Goal: Information Seeking & Learning: Learn about a topic

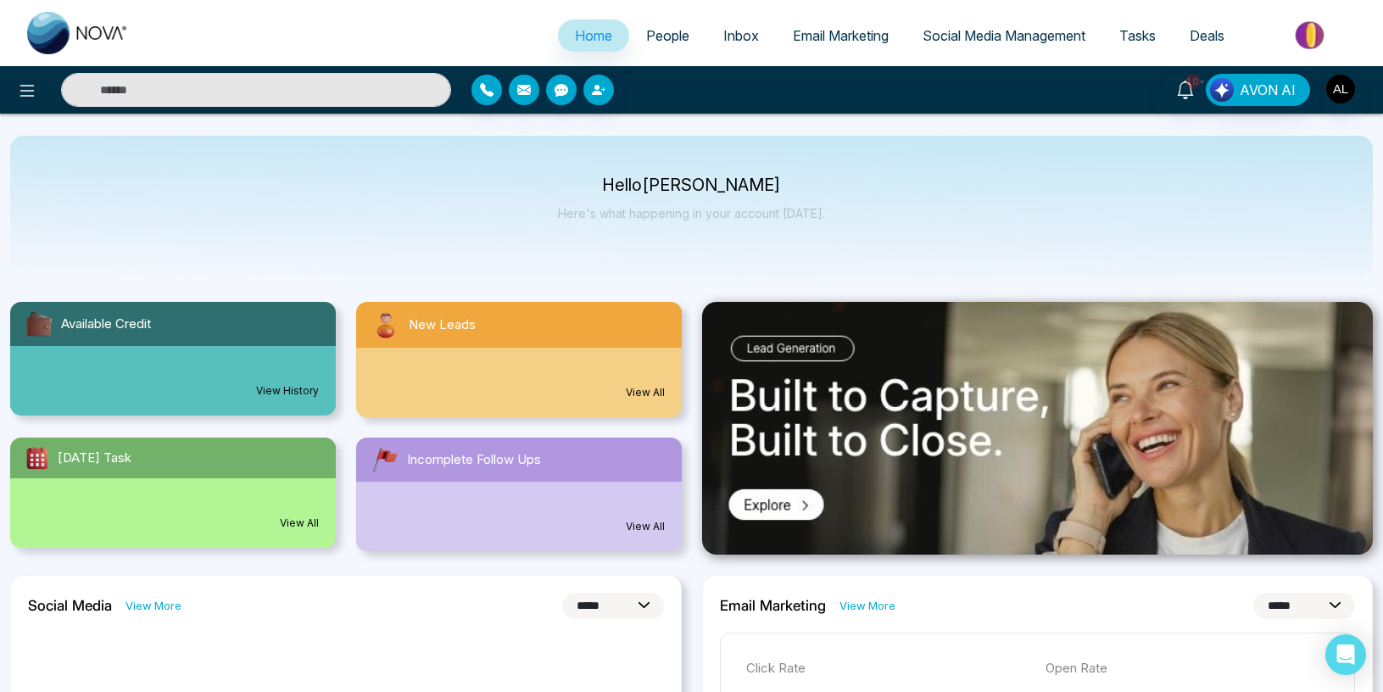
select select "*"
click at [795, 44] on link "Email Marketing" at bounding box center [841, 35] width 130 height 32
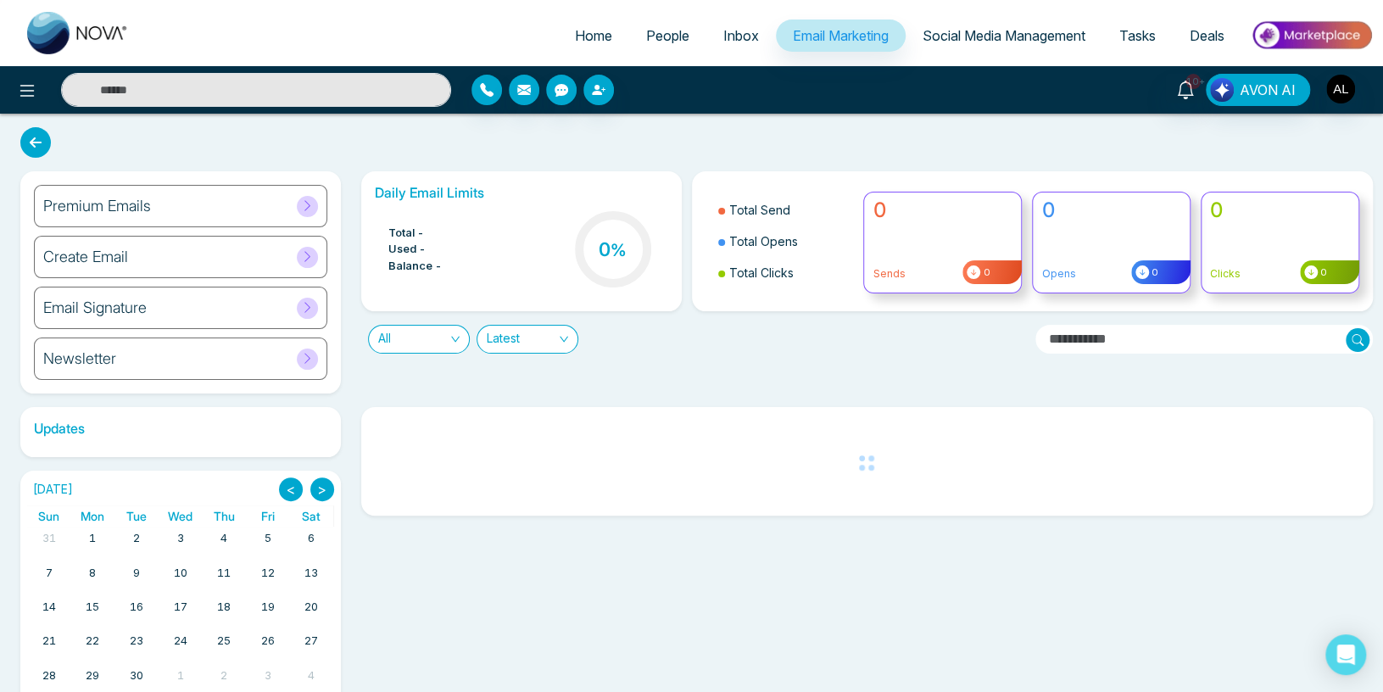
click at [198, 354] on div "Newsletter" at bounding box center [180, 358] width 293 height 42
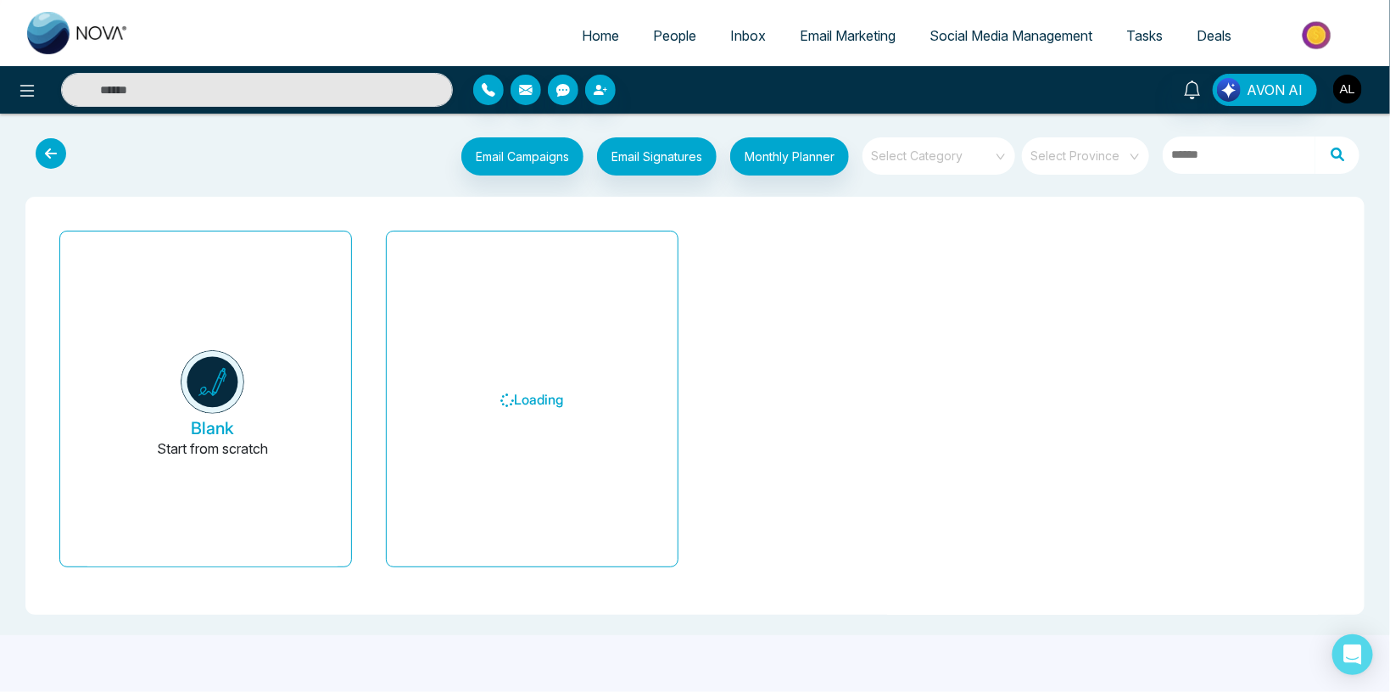
click at [1342, 99] on img "button" at bounding box center [1347, 89] width 29 height 29
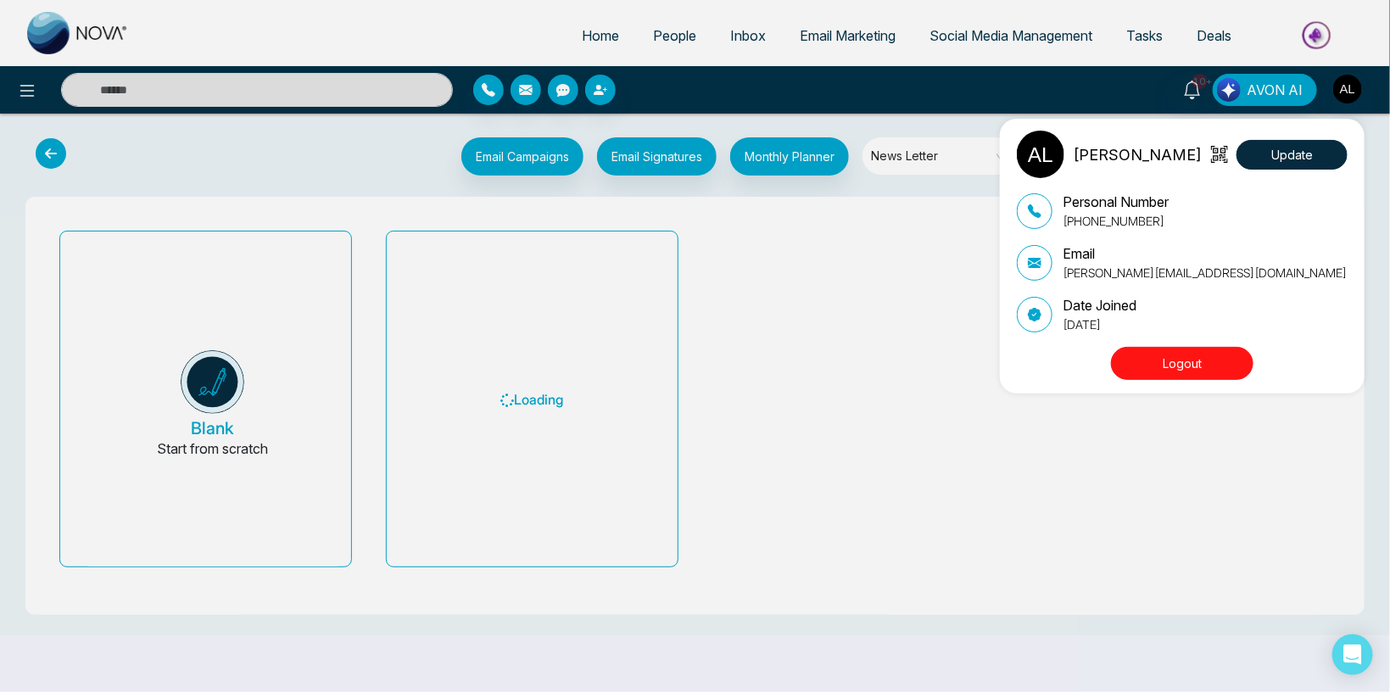
click at [457, 645] on div "ADMIN [PERSON_NAME] Update Personal Number [PHONE_NUMBER] Email [PERSON_NAME][E…" at bounding box center [695, 346] width 1390 height 692
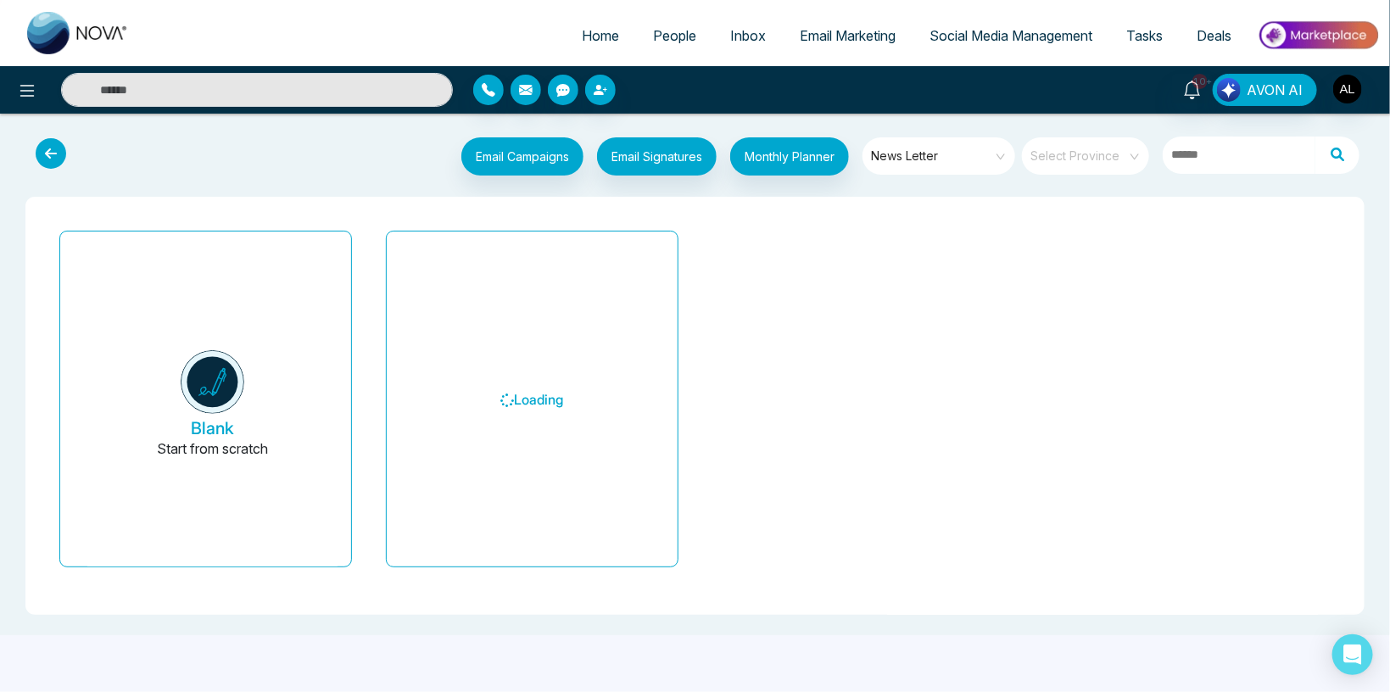
click at [465, 687] on div "Home People Inbox Email Marketing Social Media Management Tasks Deals 10+ AVON …" at bounding box center [695, 346] width 1390 height 692
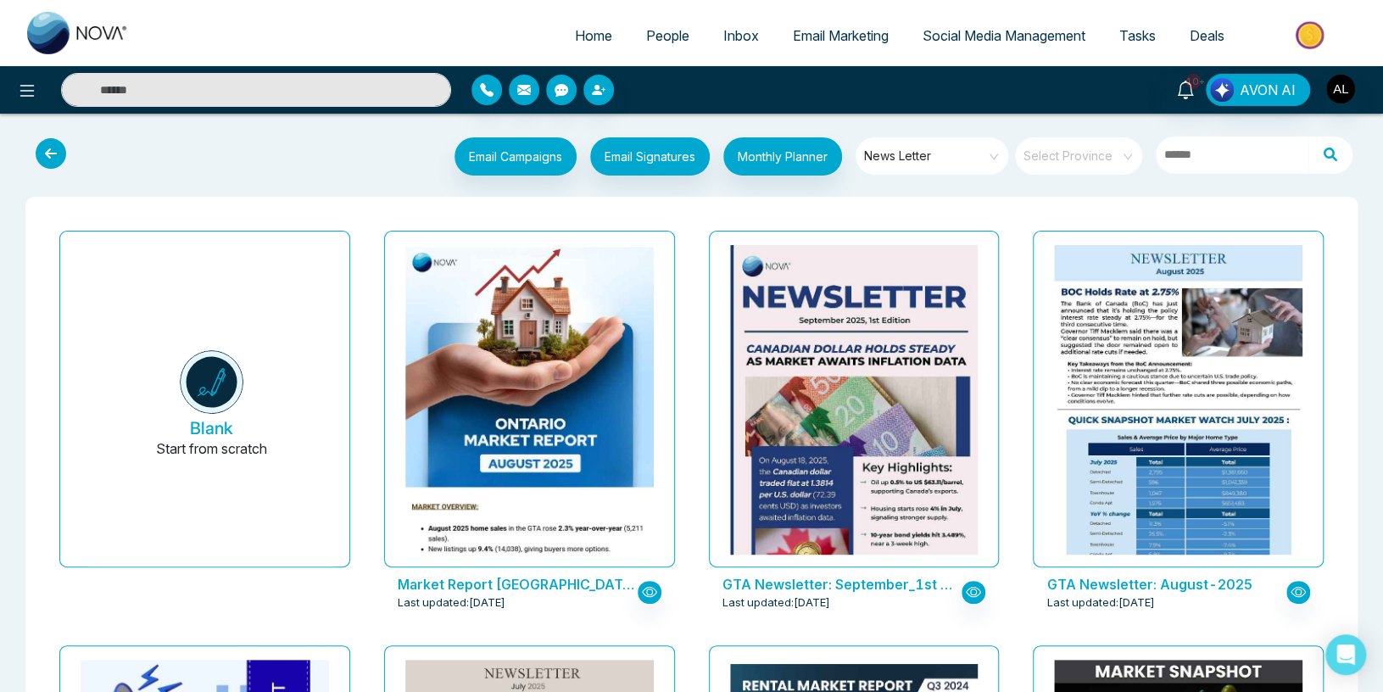
click at [1074, 159] on input "search" at bounding box center [1072, 149] width 97 height 25
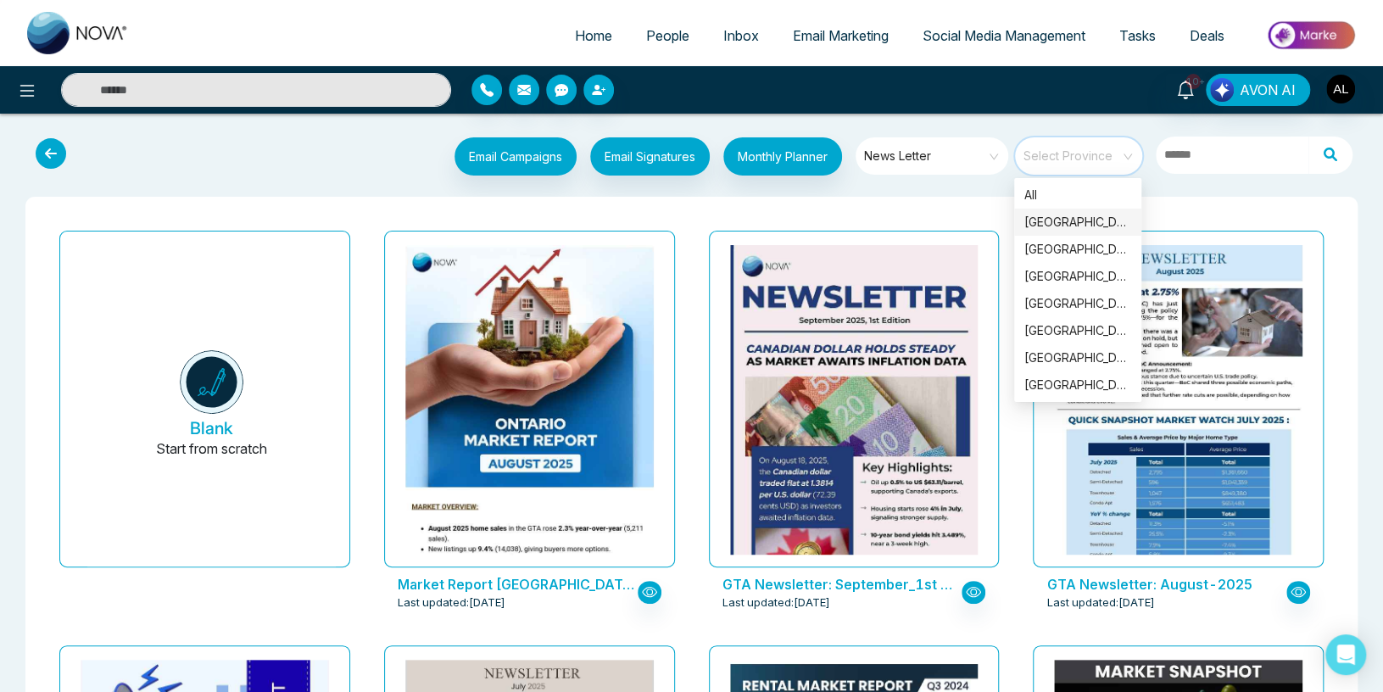
click at [1054, 217] on div "[GEOGRAPHIC_DATA]" at bounding box center [1077, 222] width 107 height 19
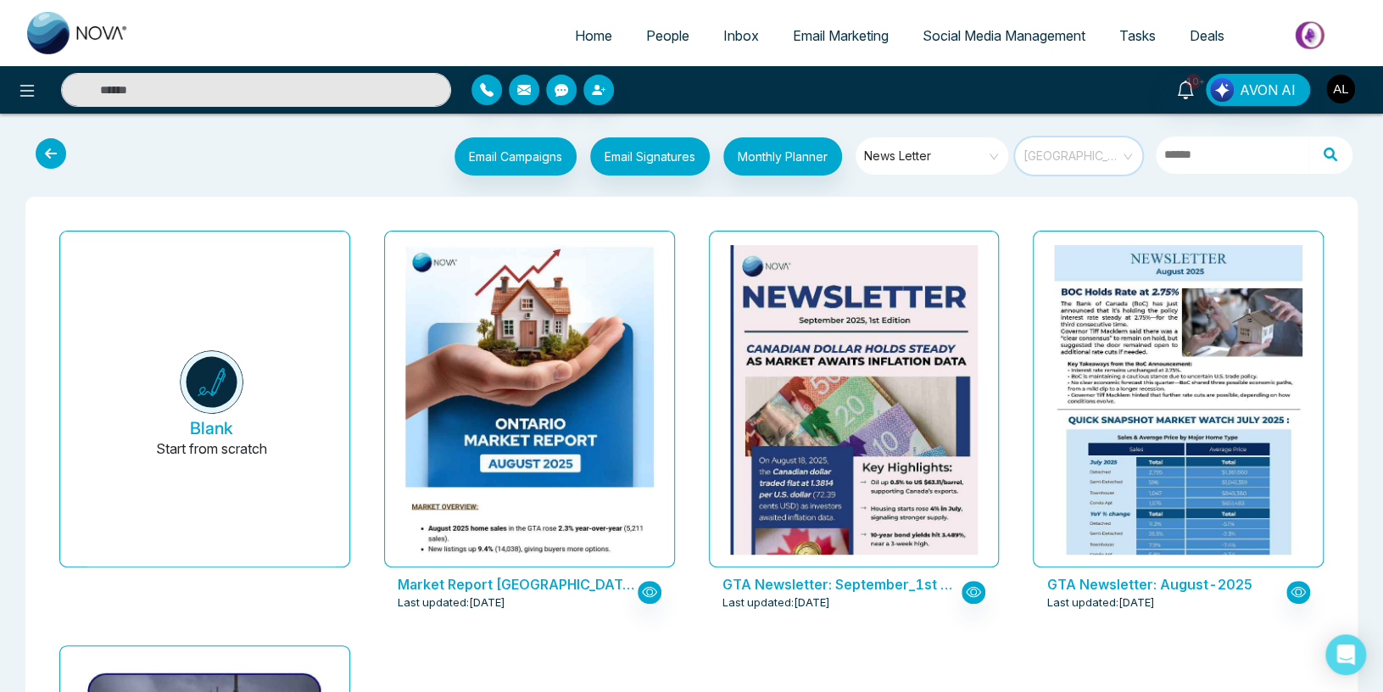
click at [1065, 156] on span "[GEOGRAPHIC_DATA]" at bounding box center [1079, 155] width 113 height 25
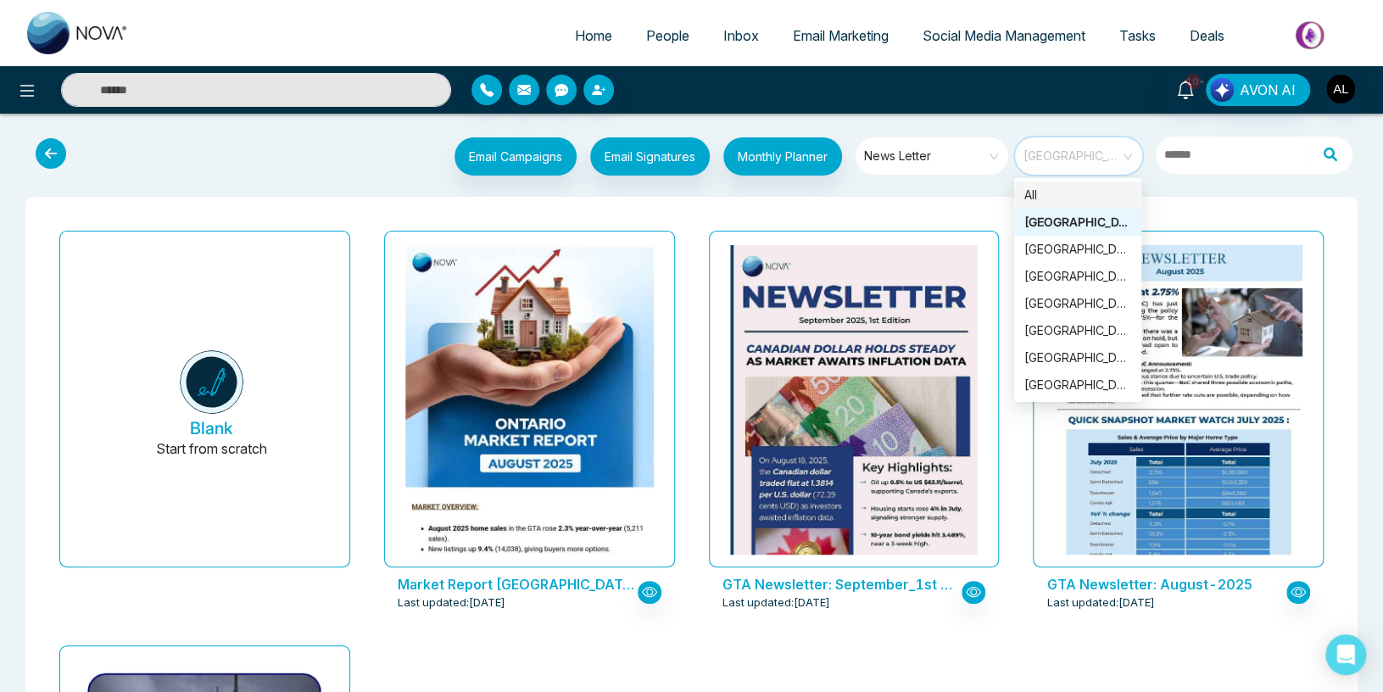
click at [1047, 202] on div "All" at bounding box center [1077, 195] width 107 height 19
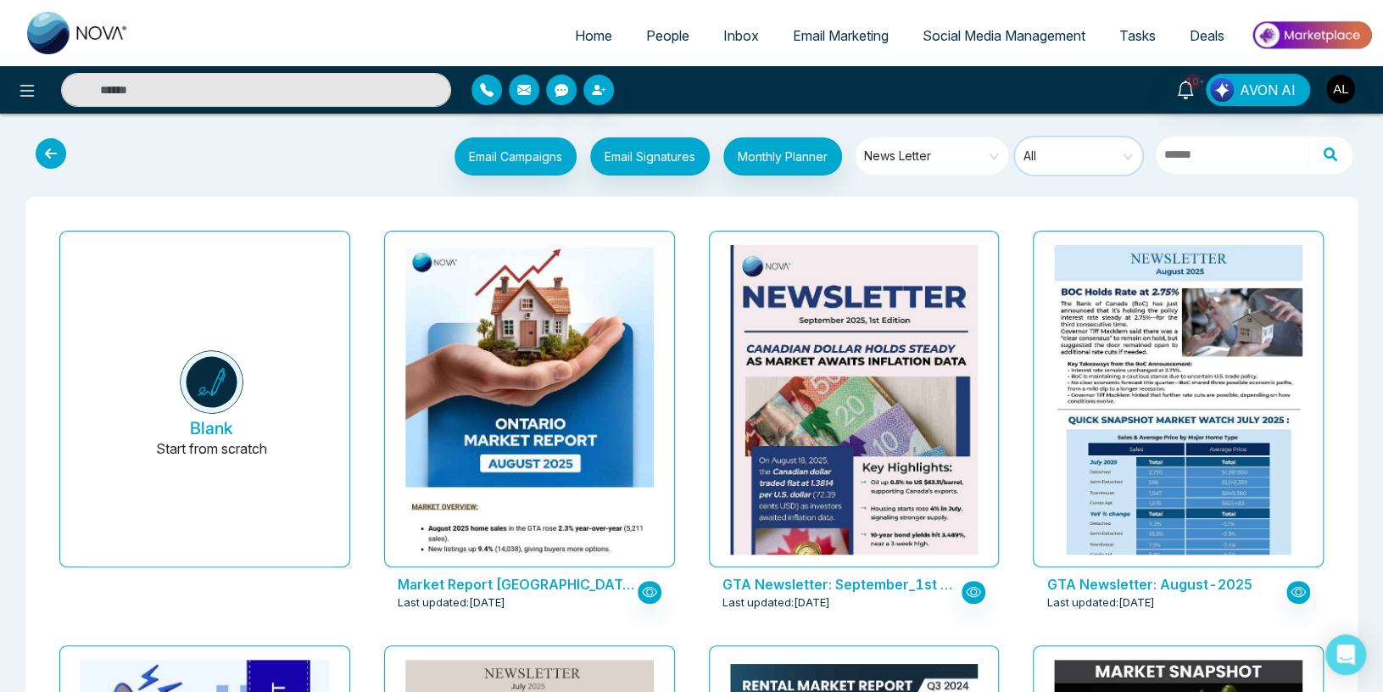
click at [1065, 155] on span "All" at bounding box center [1079, 155] width 113 height 25
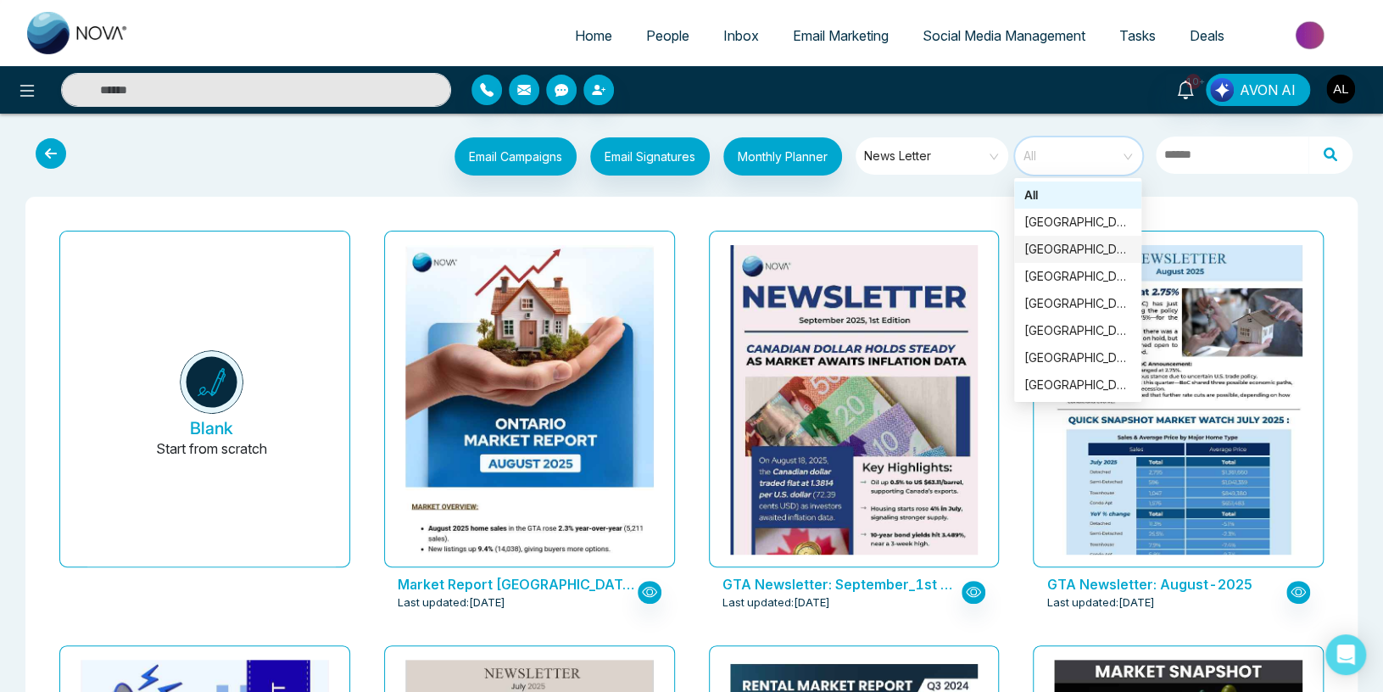
click at [1053, 246] on div "[GEOGRAPHIC_DATA]" at bounding box center [1077, 249] width 107 height 19
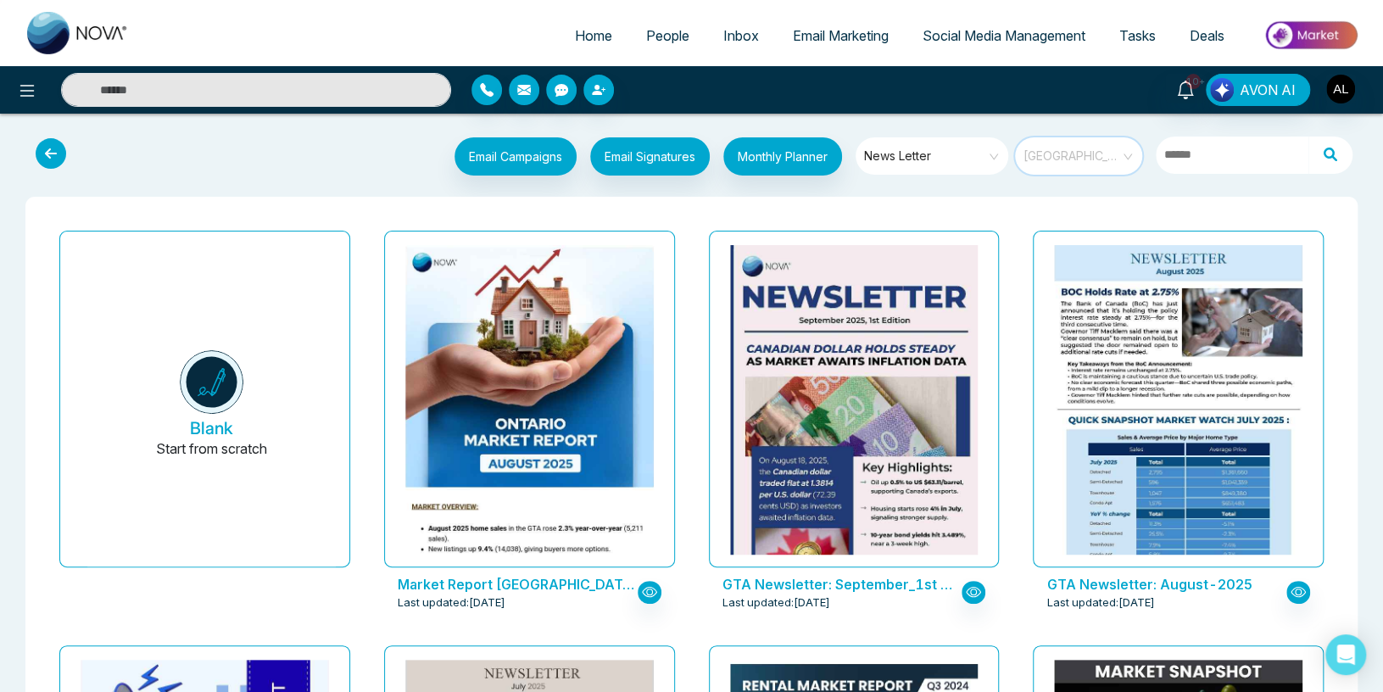
click at [1094, 158] on span "[GEOGRAPHIC_DATA]" at bounding box center [1079, 155] width 113 height 25
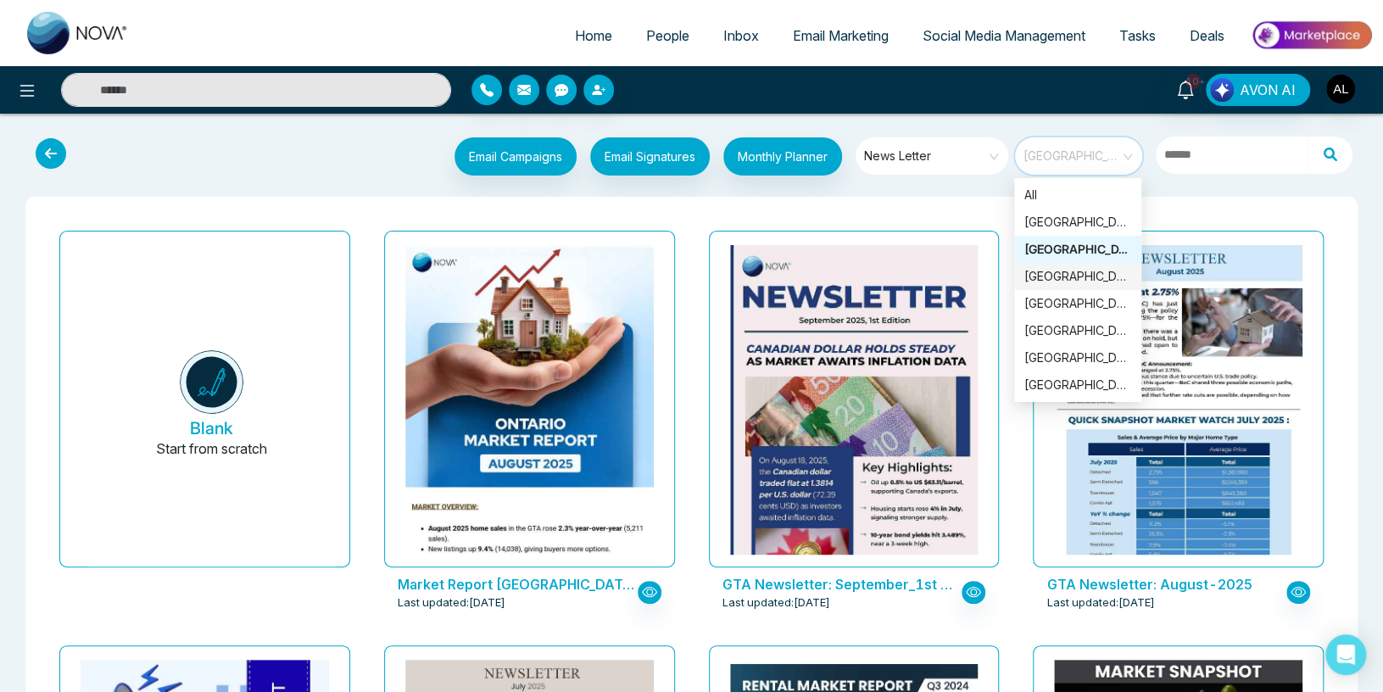
click at [1072, 274] on div "[GEOGRAPHIC_DATA]" at bounding box center [1077, 276] width 107 height 19
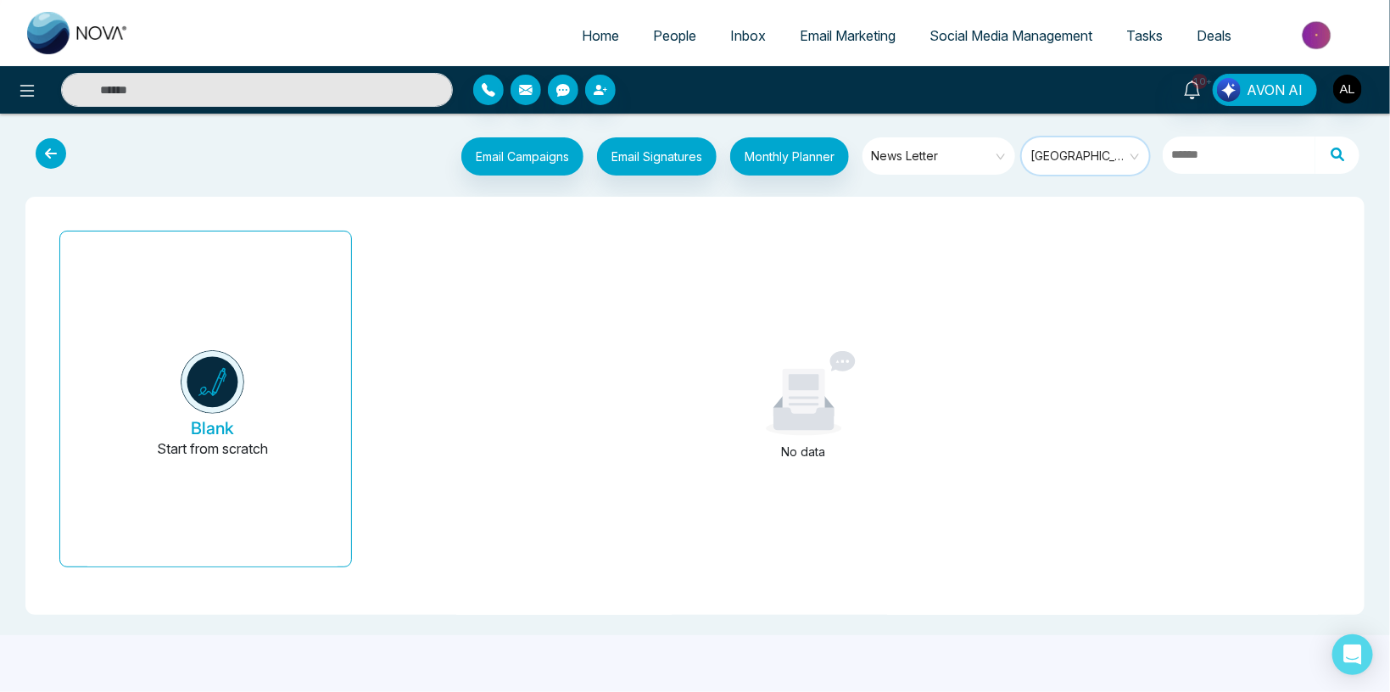
click at [1070, 155] on span "[GEOGRAPHIC_DATA]" at bounding box center [1086, 155] width 113 height 25
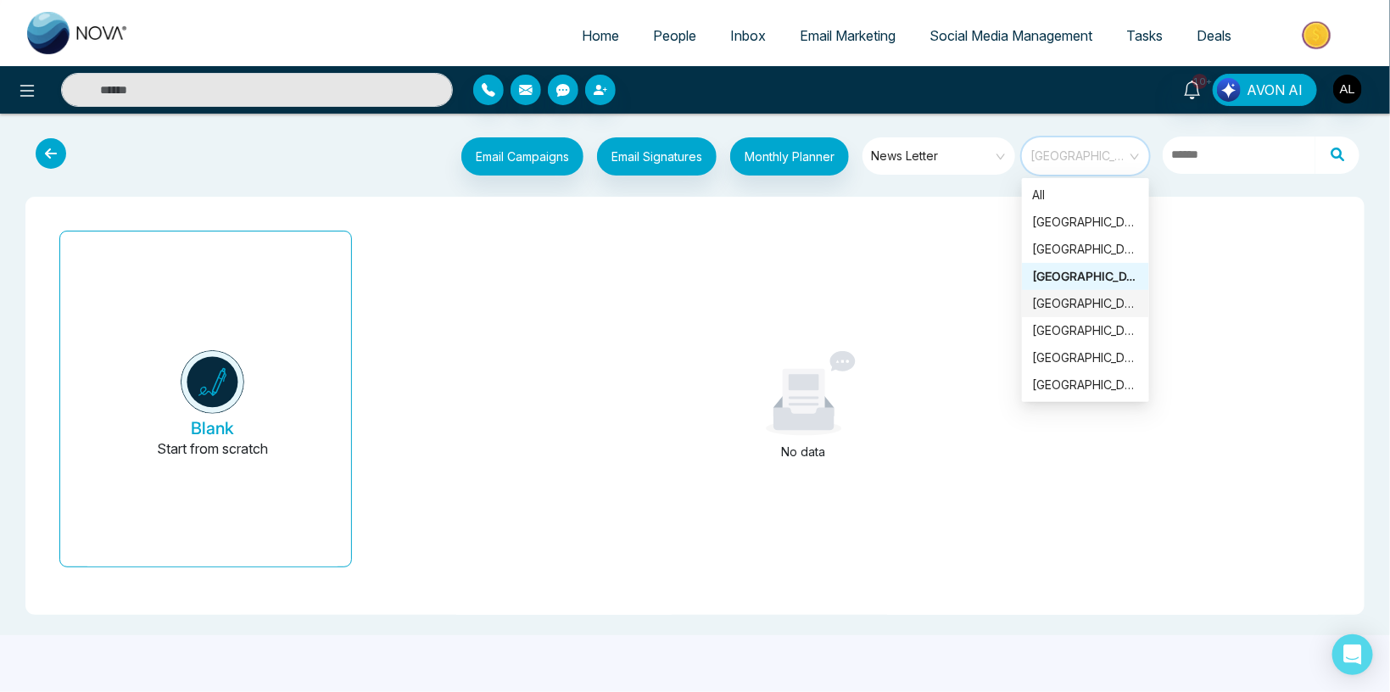
click at [1046, 306] on div "[GEOGRAPHIC_DATA]" at bounding box center [1085, 303] width 107 height 19
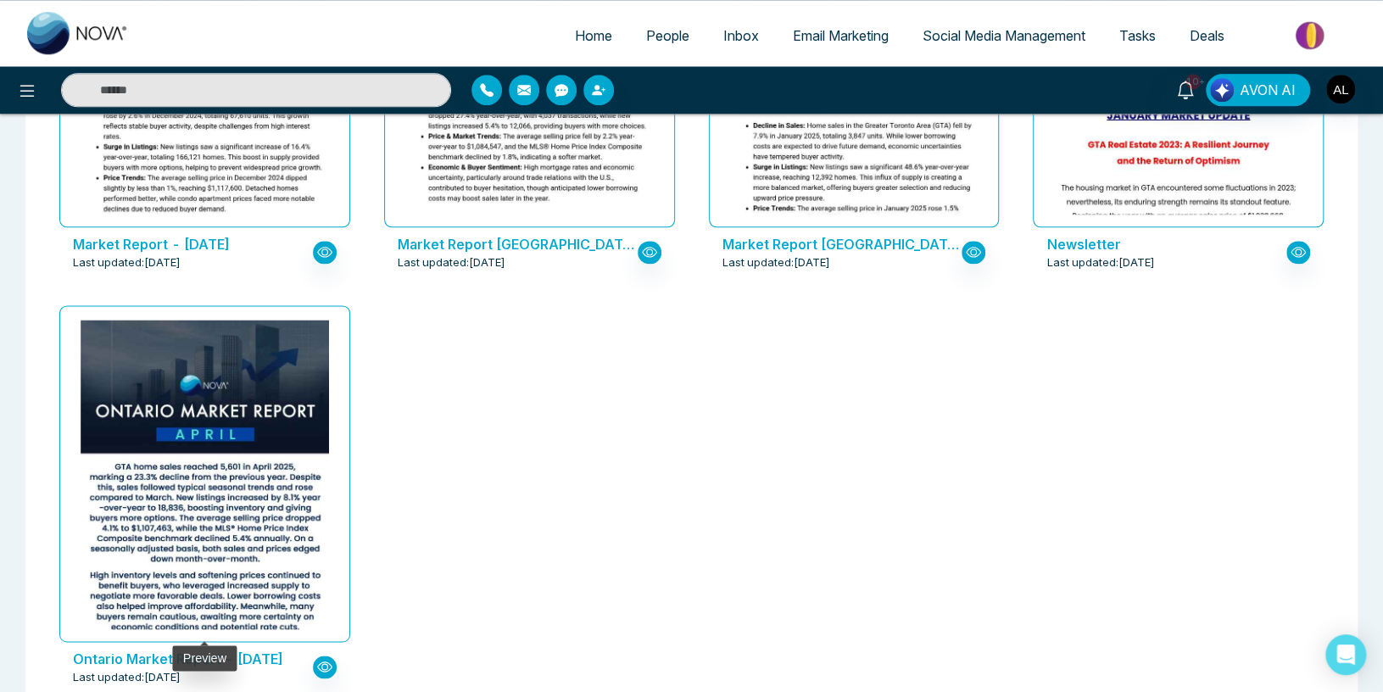
scroll to position [1235, 0]
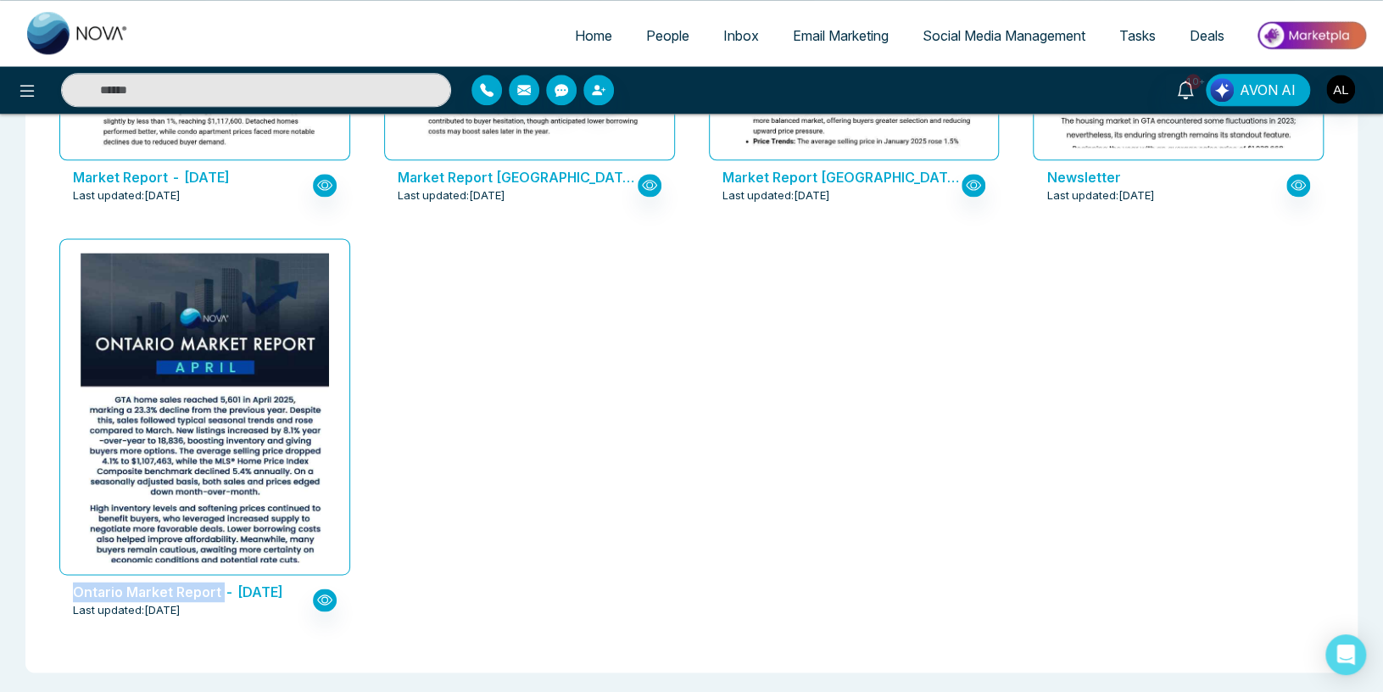
drag, startPoint x: 66, startPoint y: 593, endPoint x: 225, endPoint y: 582, distance: 158.9
click at [225, 582] on div "Ontario Market Report - [DATE] Last updated: [DATE]" at bounding box center [204, 600] width 291 height 51
click at [200, 631] on div "Ontario Market Report - [DATE] Last updated: [DATE]" at bounding box center [204, 438] width 325 height 415
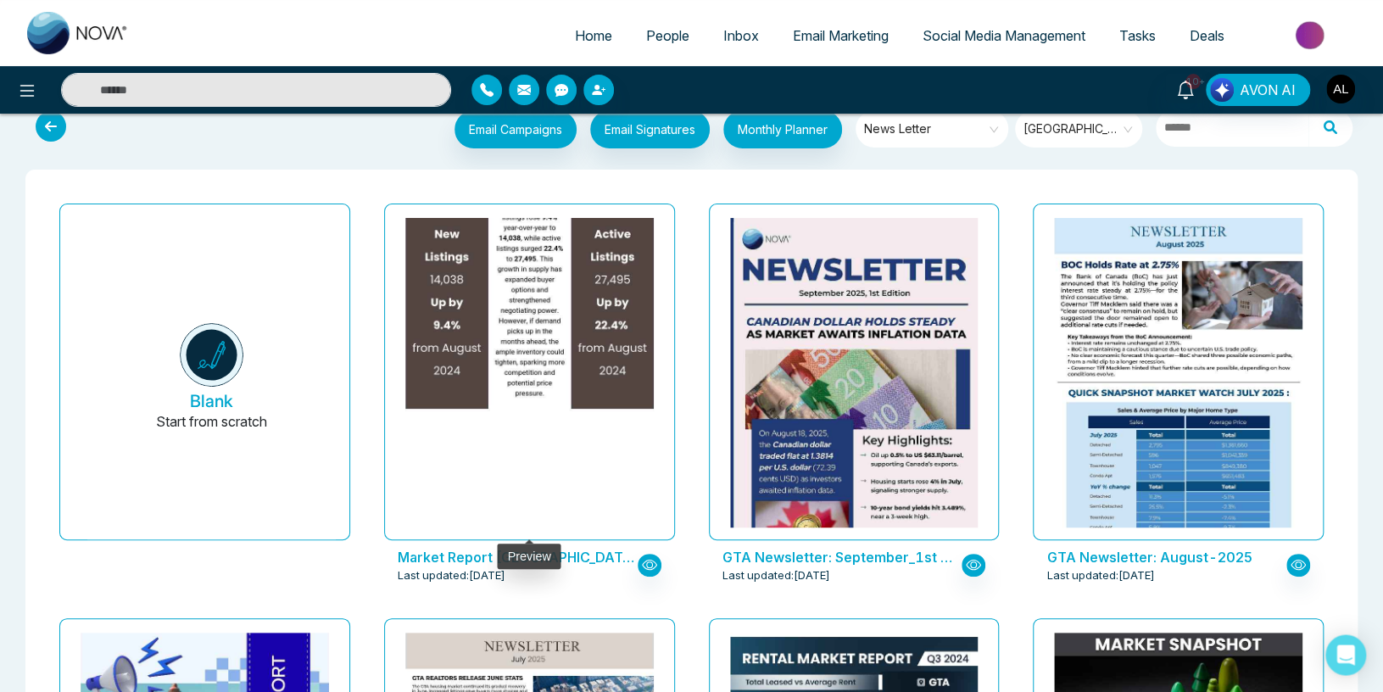
scroll to position [0, 0]
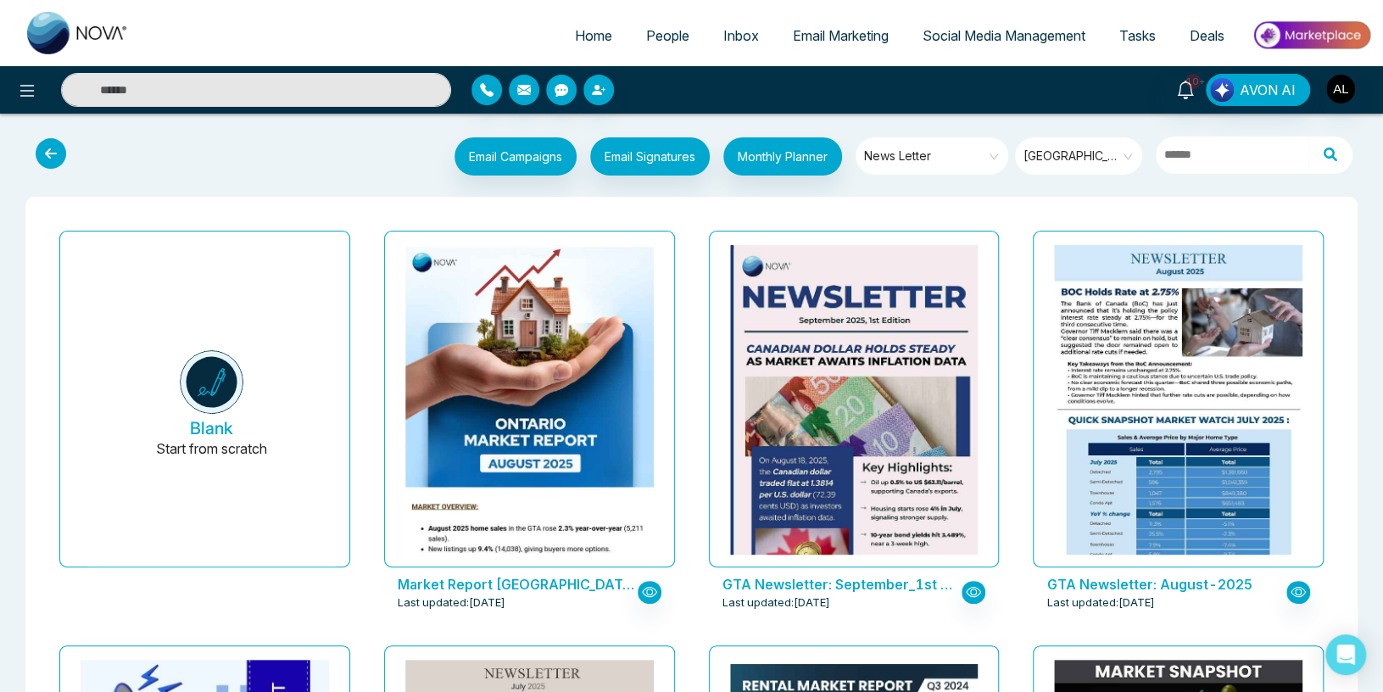
click at [1057, 154] on span "[GEOGRAPHIC_DATA]" at bounding box center [1079, 155] width 113 height 25
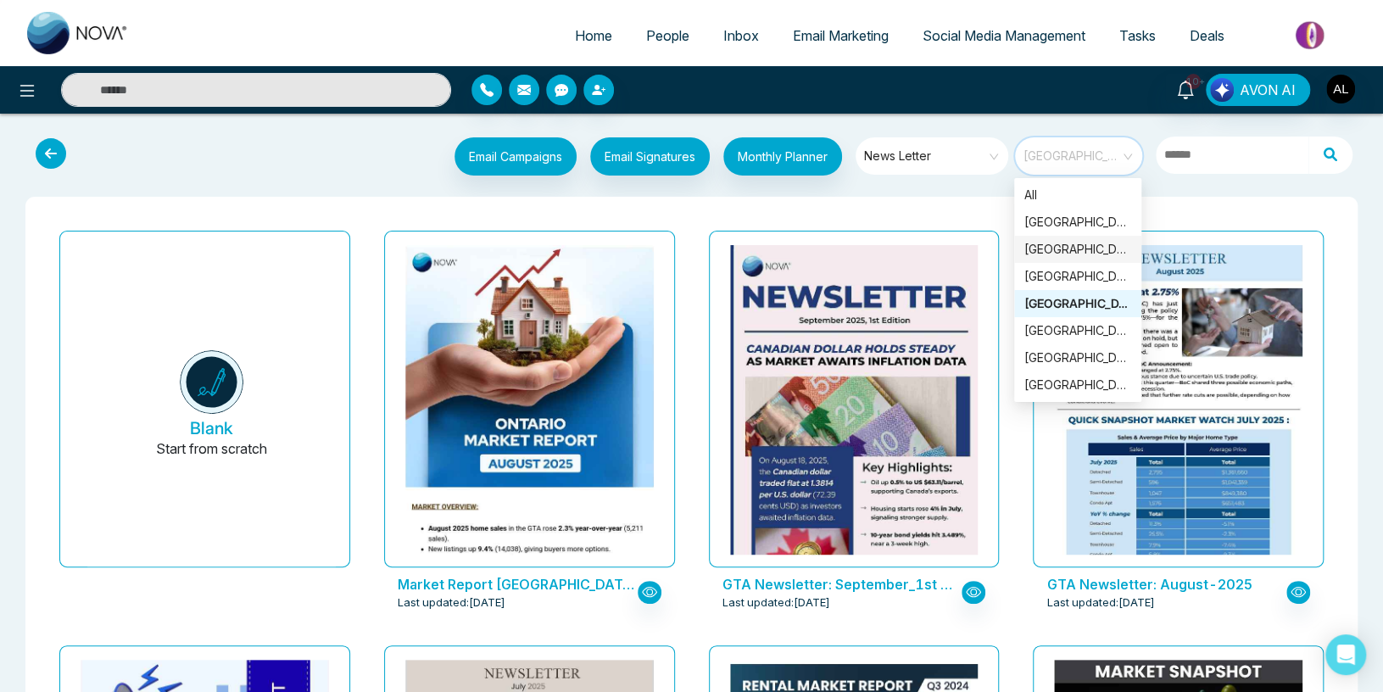
click at [1057, 253] on div "[GEOGRAPHIC_DATA]" at bounding box center [1077, 249] width 107 height 19
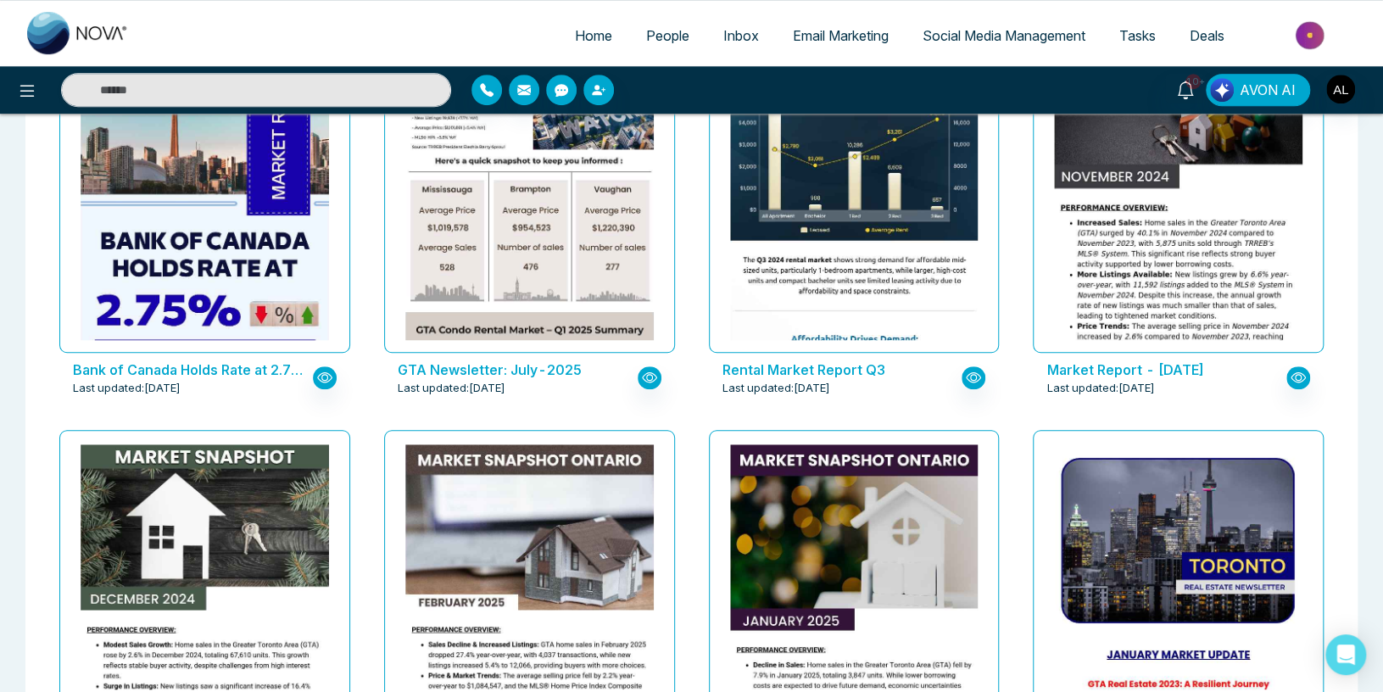
scroll to position [1235, 0]
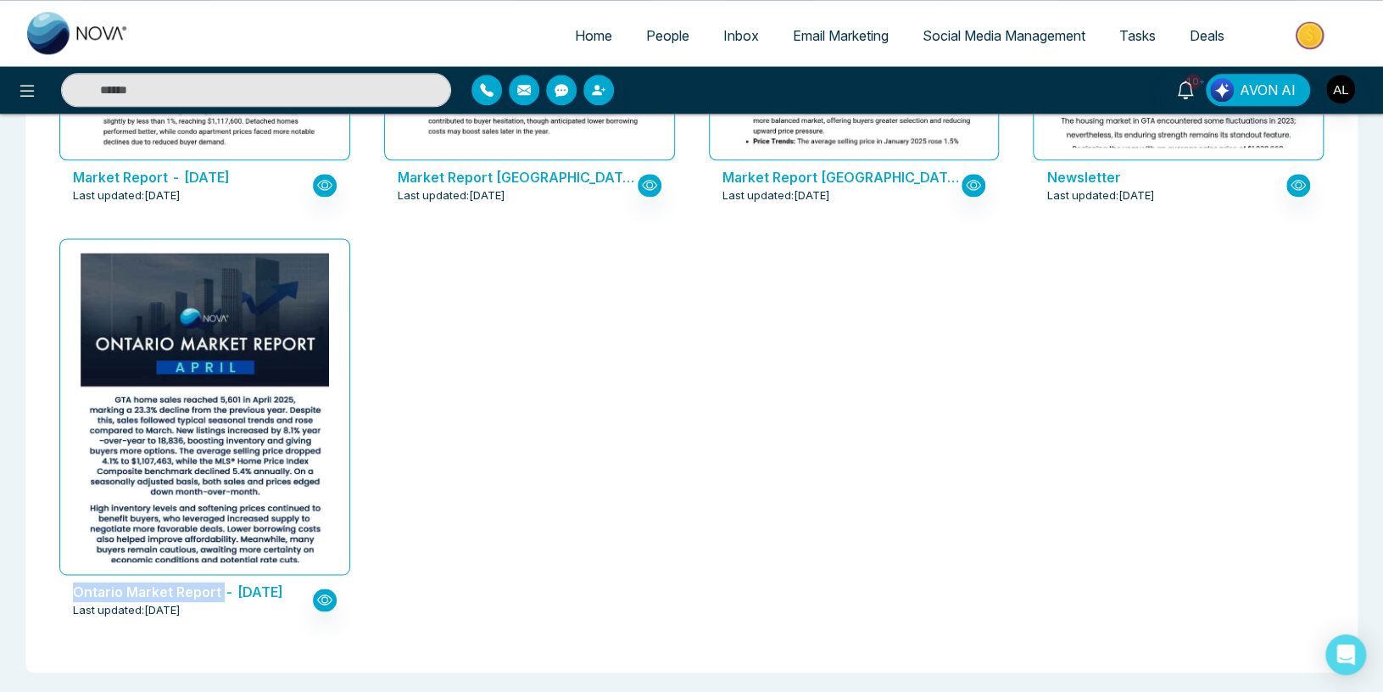
drag, startPoint x: 59, startPoint y: 593, endPoint x: 222, endPoint y: 588, distance: 162.9
click at [222, 588] on div "Ontario Market Report - [DATE] Last updated: [DATE]" at bounding box center [204, 438] width 325 height 415
click at [220, 639] on div "Ontario Market Report - [DATE] Last updated: [DATE]" at bounding box center [204, 438] width 325 height 415
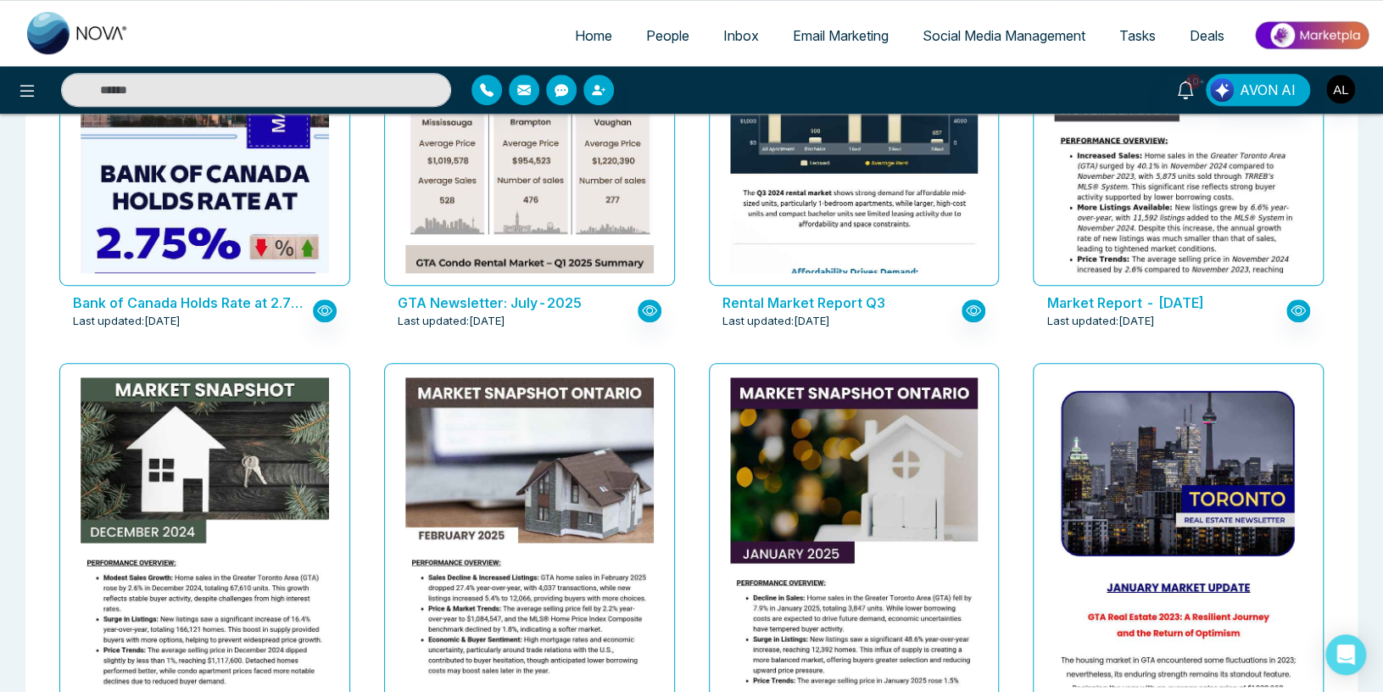
scroll to position [0, 0]
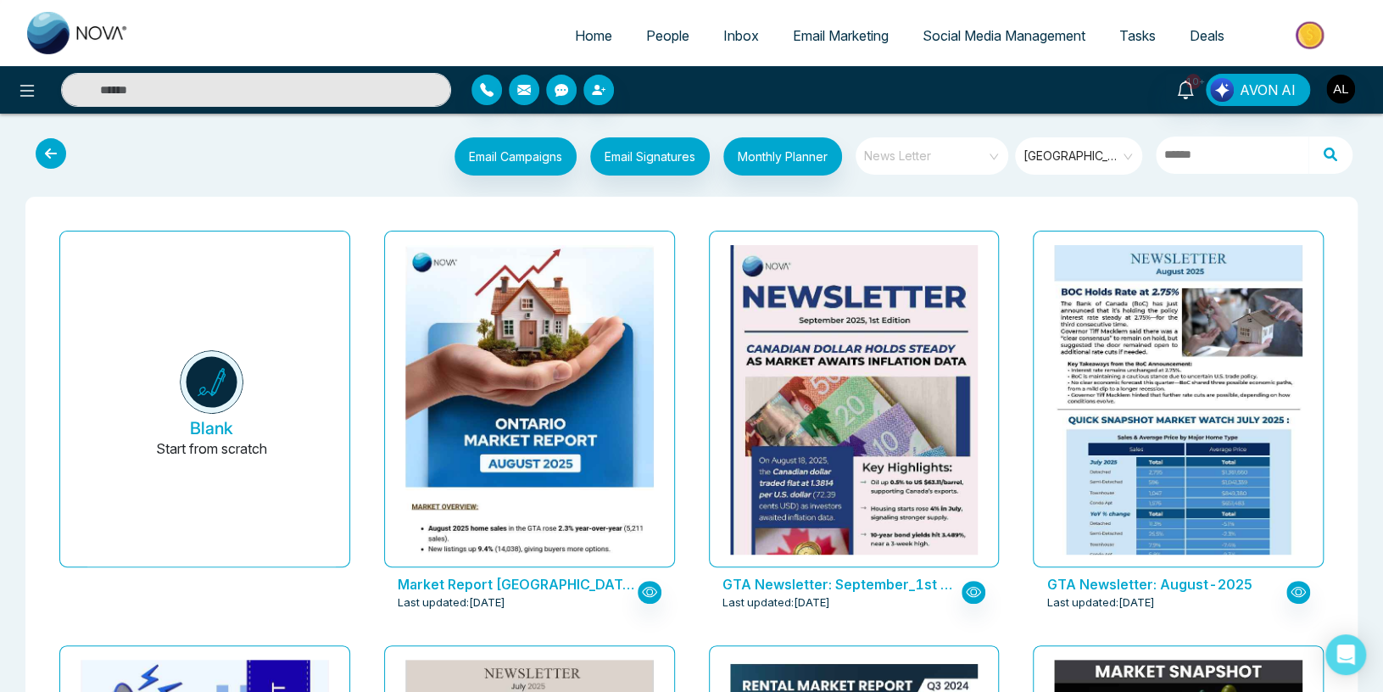
click at [933, 147] on span "News Letter" at bounding box center [933, 155] width 138 height 25
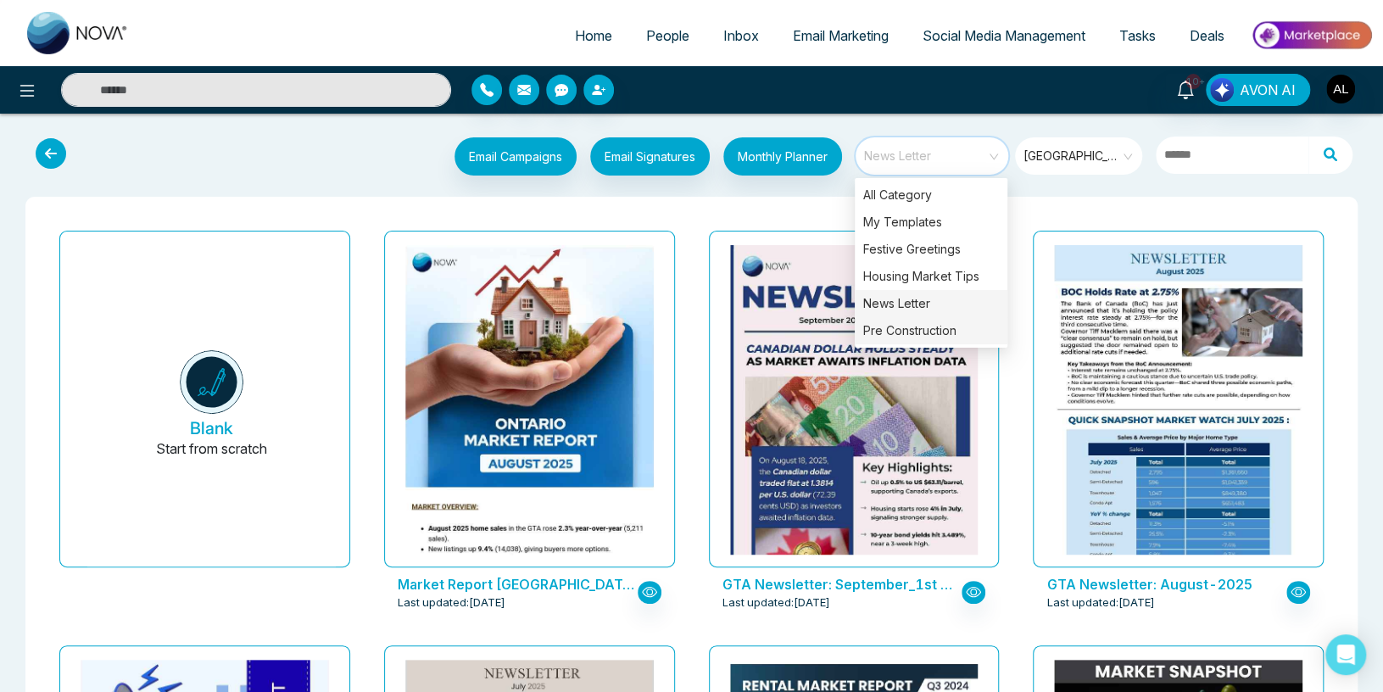
click at [899, 324] on div "Pre Construction" at bounding box center [931, 330] width 153 height 27
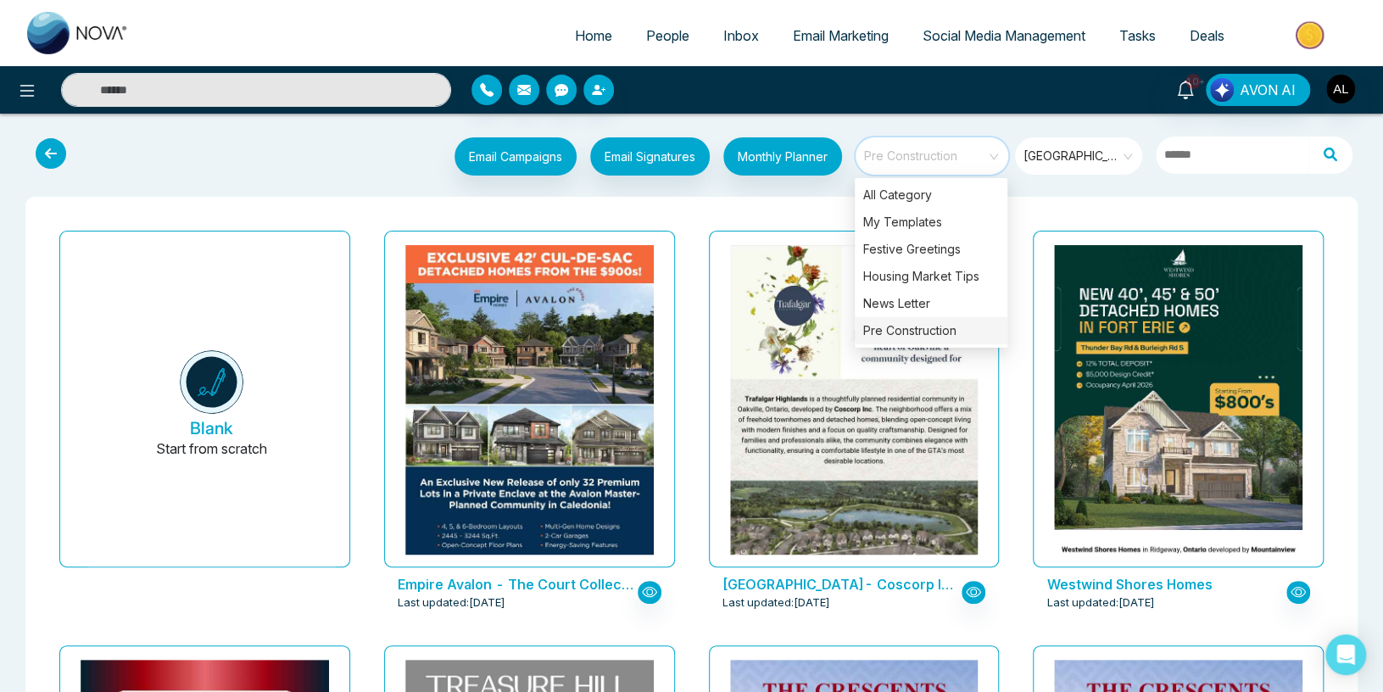
click at [345, 158] on div "Email Campaigns Start from scratch? View my campaigns Email Signatures Monthly …" at bounding box center [747, 158] width 1230 height 42
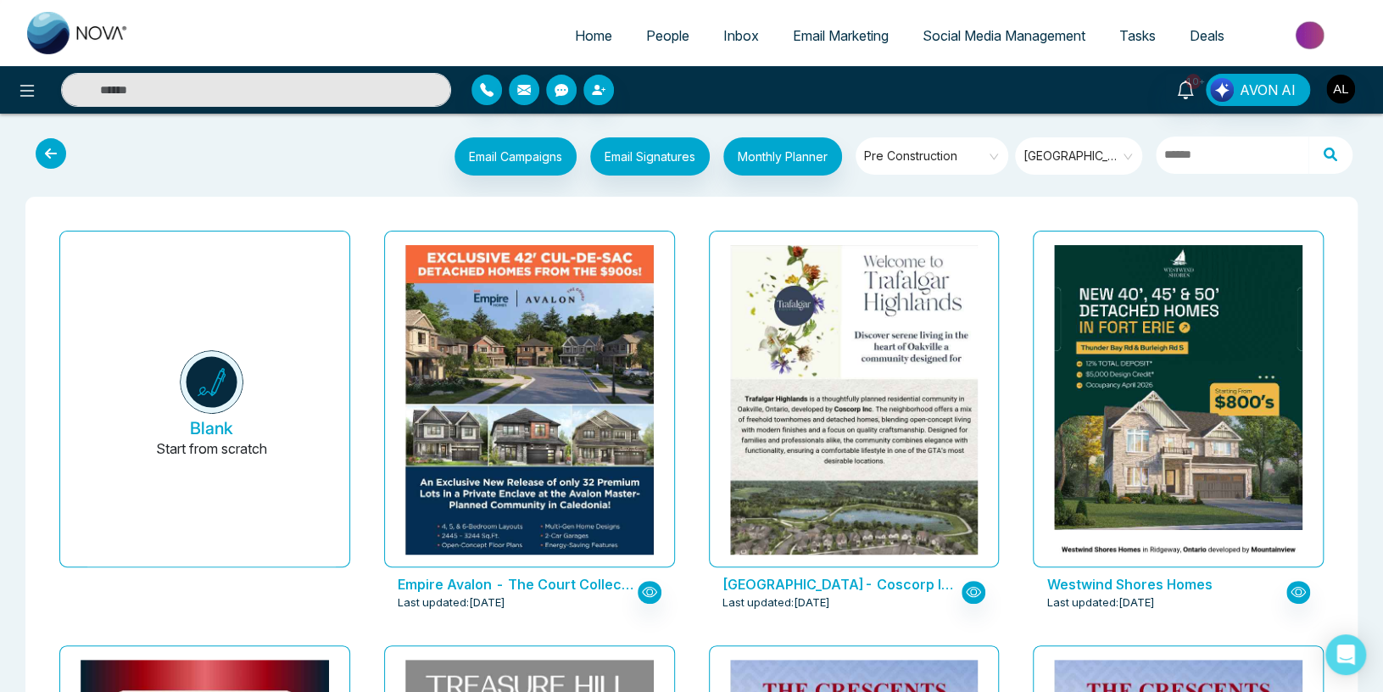
click at [1073, 159] on span "[GEOGRAPHIC_DATA]" at bounding box center [1079, 155] width 113 height 25
click at [292, 147] on div "Email Campaigns Start from scratch? View my campaigns Email Signatures Monthly …" at bounding box center [747, 158] width 1230 height 42
click at [1044, 156] on span "[GEOGRAPHIC_DATA]" at bounding box center [1079, 155] width 113 height 25
